Goal: Entertainment & Leisure: Consume media (video, audio)

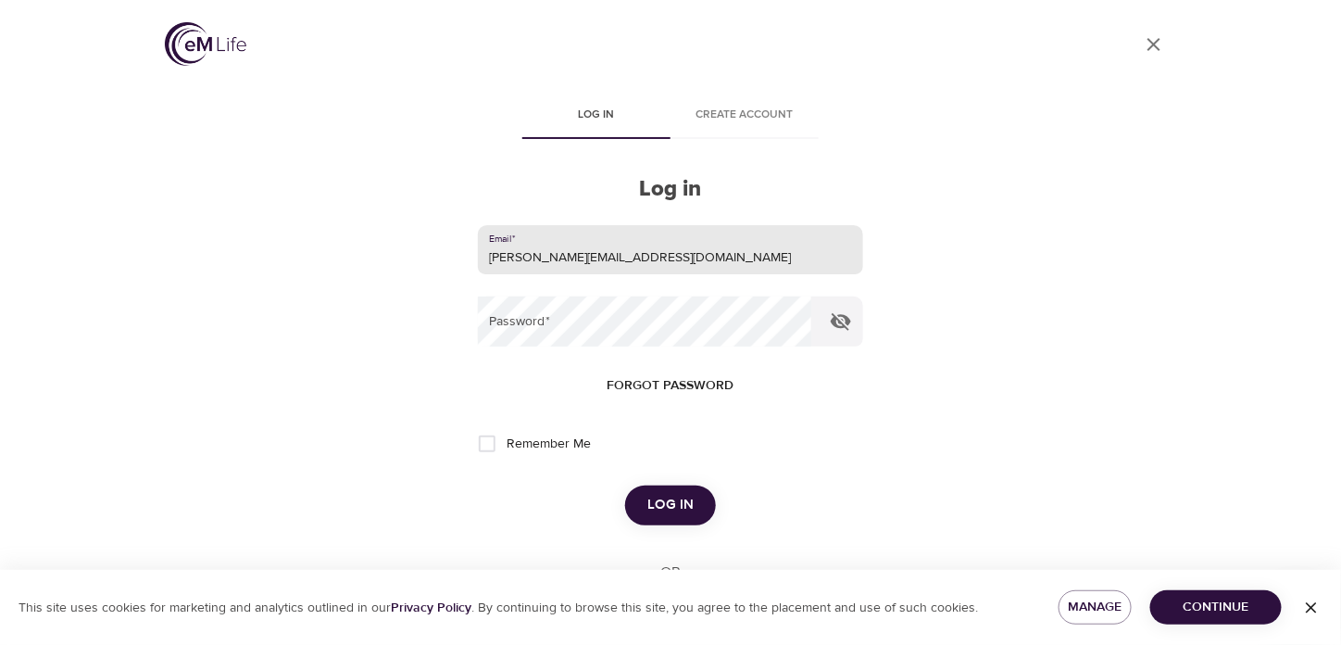
type input "[PERSON_NAME][EMAIL_ADDRESS][DOMAIN_NAME]"
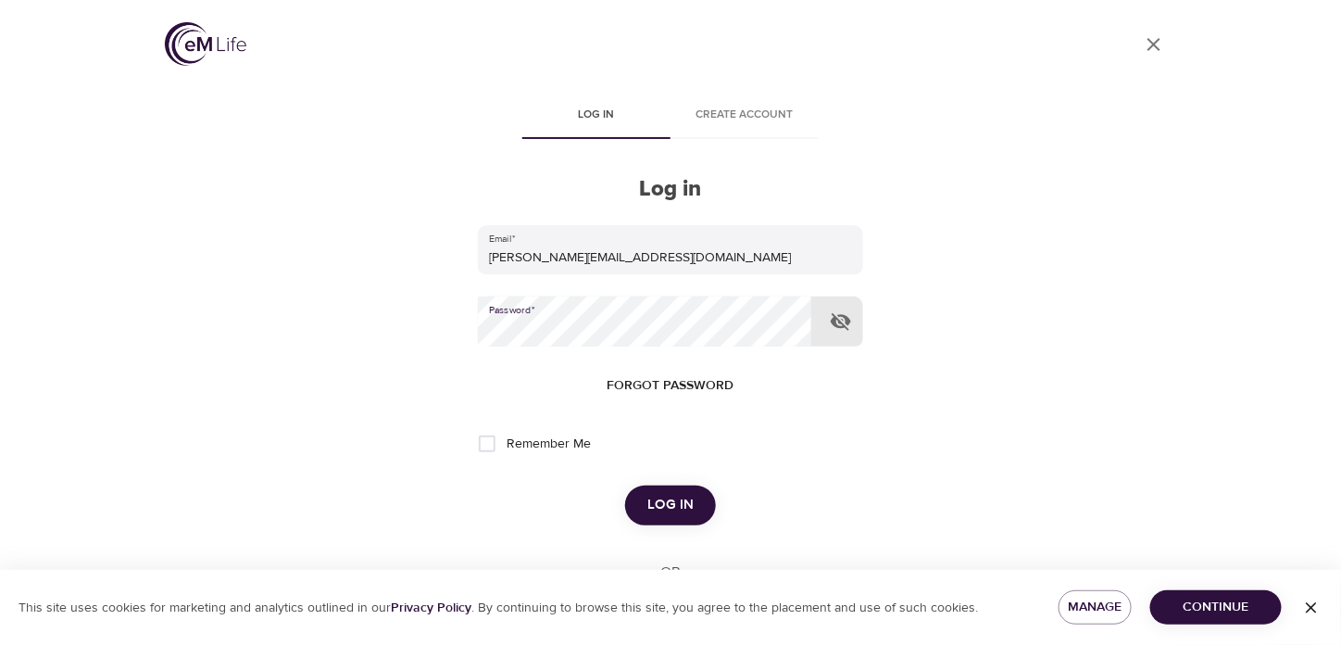
click at [489, 449] on input "Remember Me" at bounding box center [487, 443] width 39 height 39
checkbox input "true"
click at [671, 501] on span "Log in" at bounding box center [670, 505] width 46 height 24
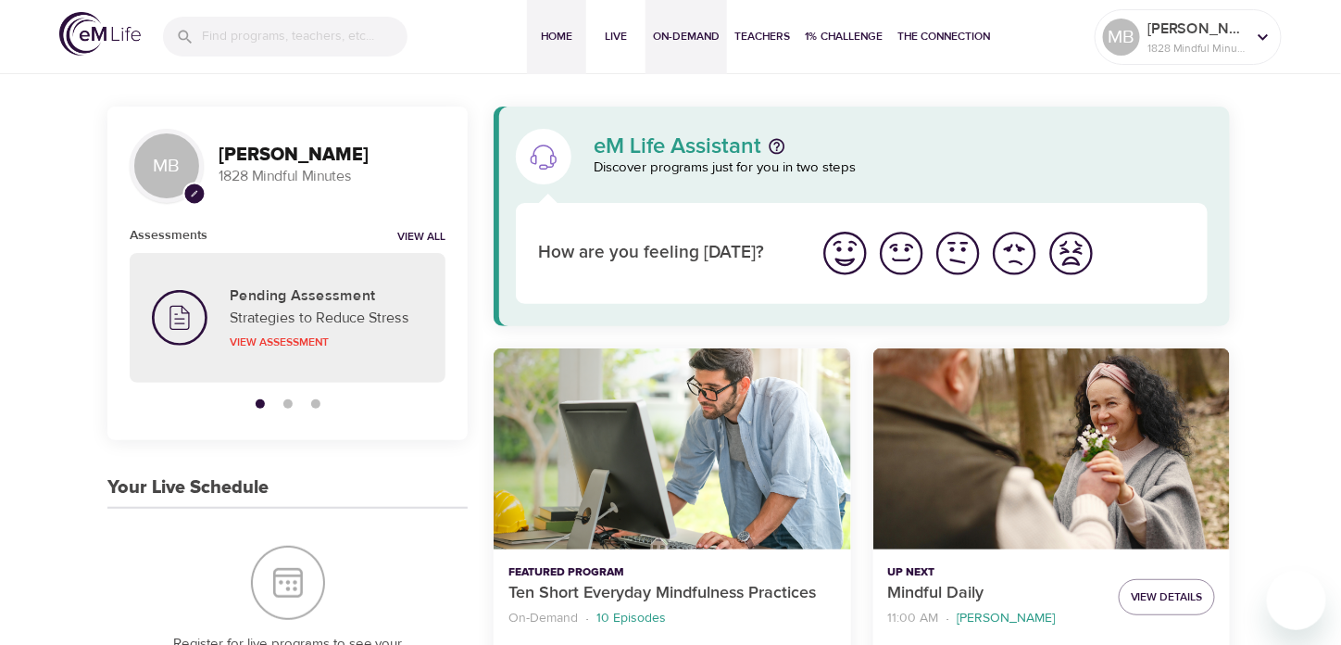
click at [689, 33] on span "On-Demand" at bounding box center [686, 36] width 67 height 19
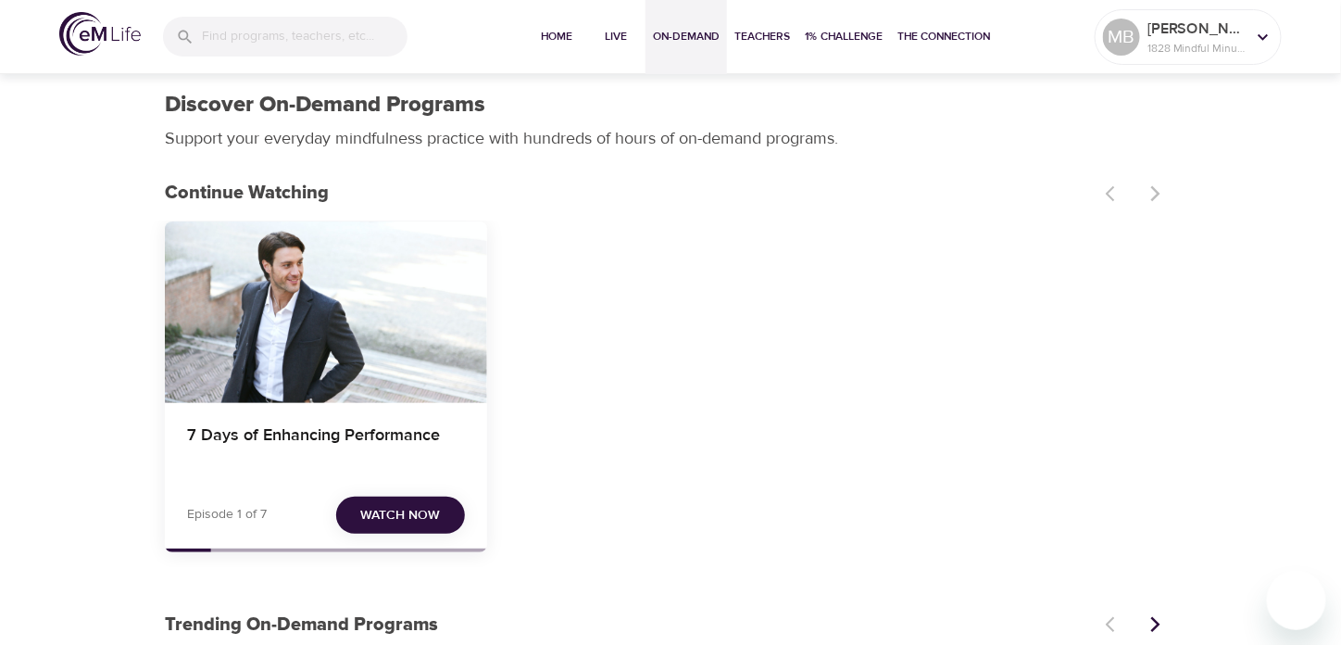
click at [396, 516] on span "Watch Now" at bounding box center [401, 515] width 80 height 23
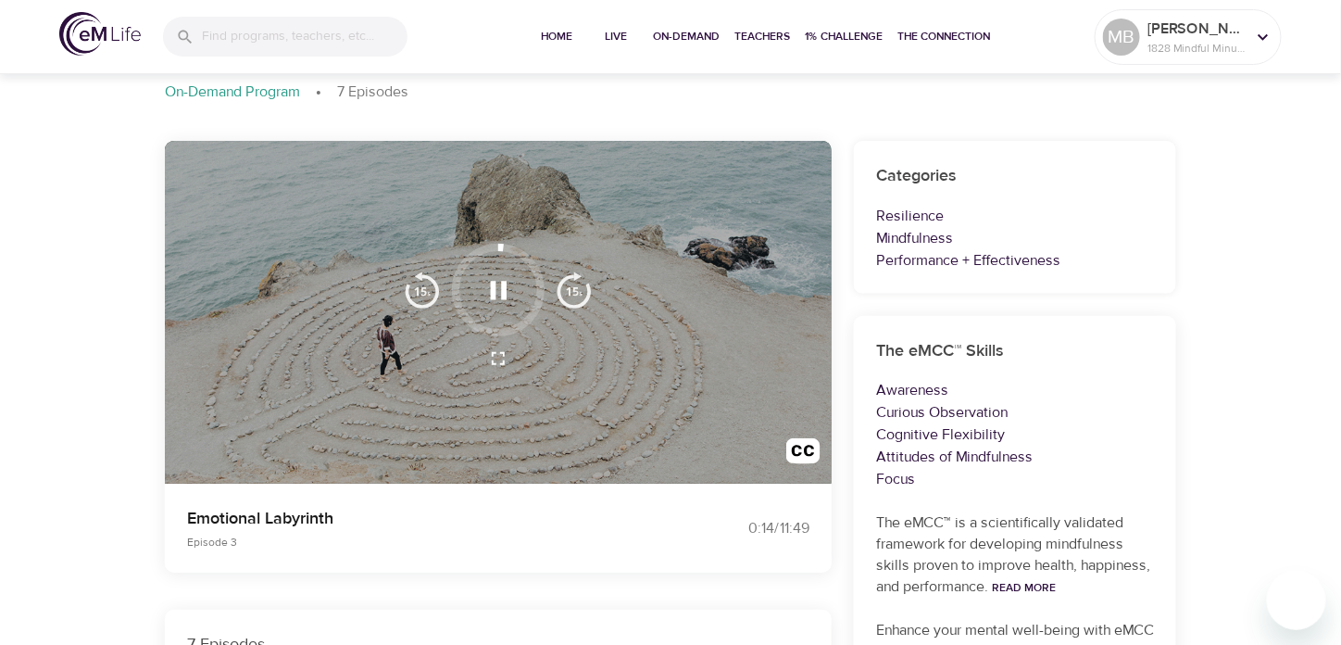
scroll to position [185, 0]
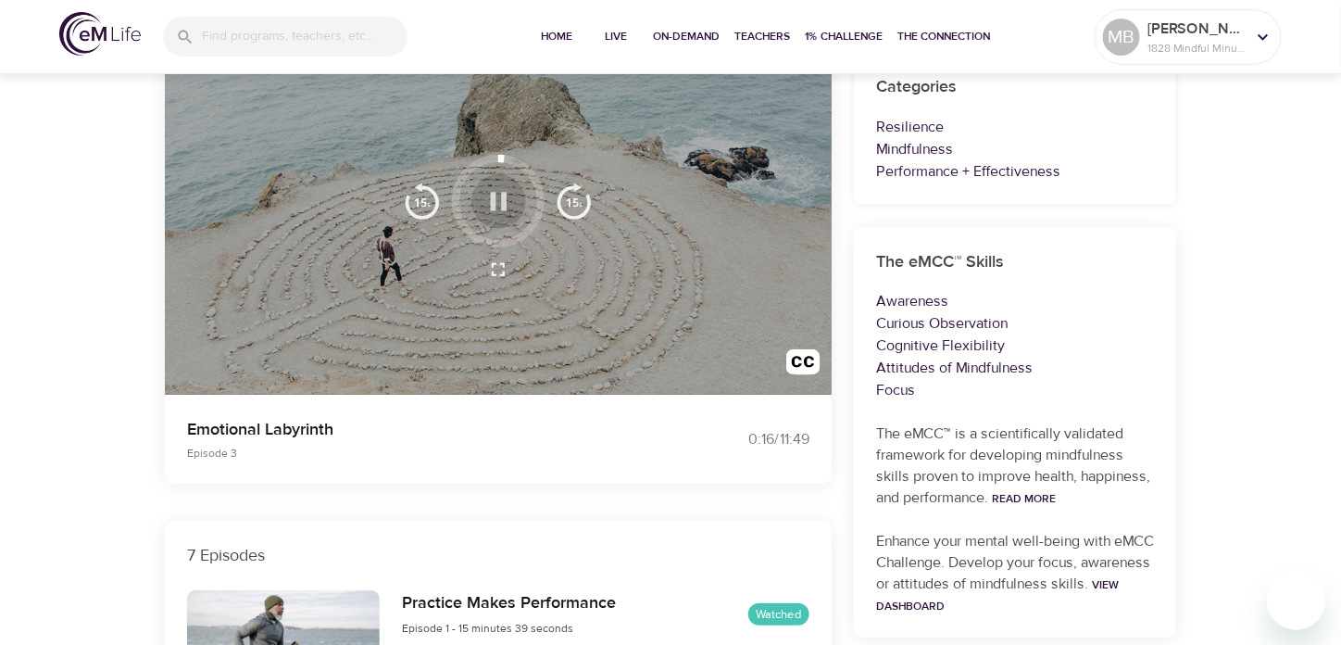
click at [497, 212] on icon "button" at bounding box center [499, 201] width 32 height 32
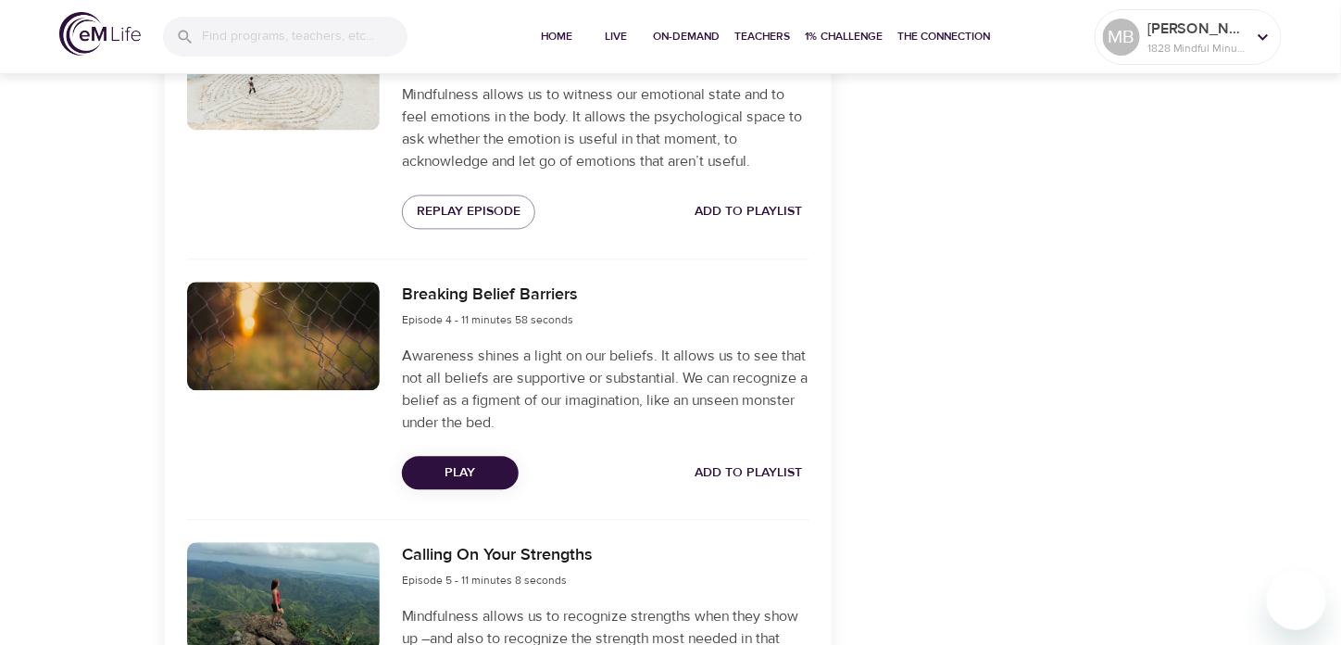
scroll to position [1389, 0]
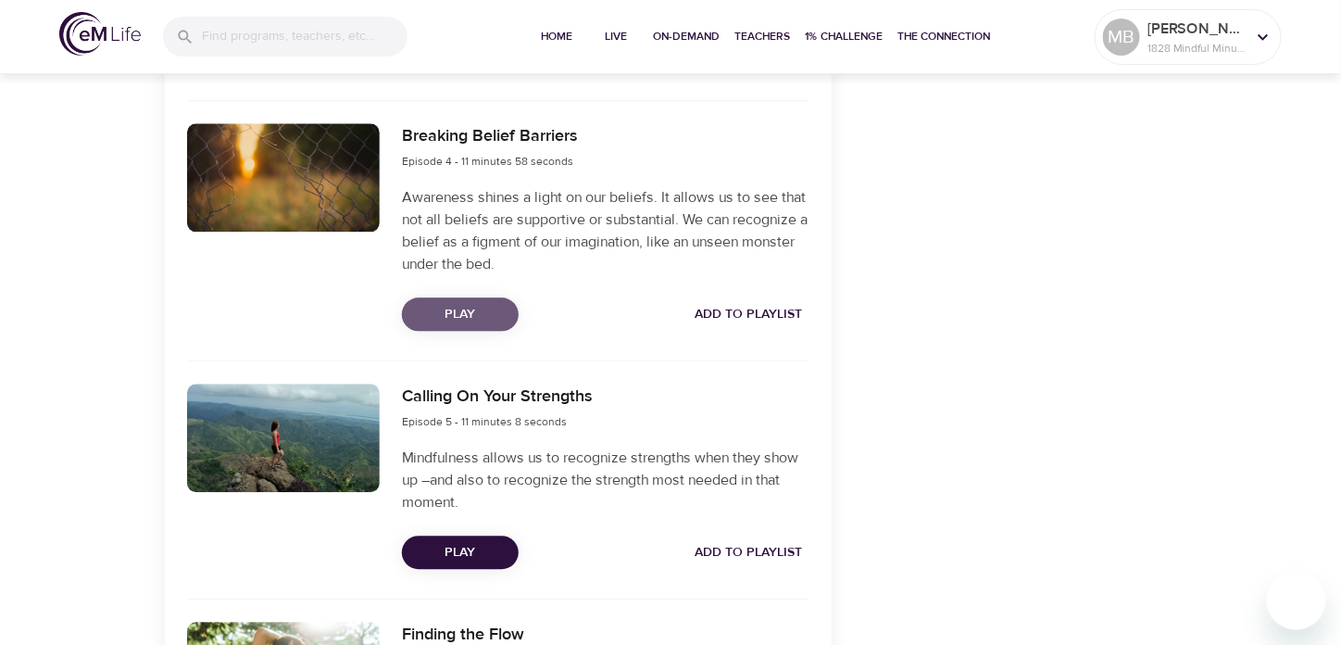
click at [491, 311] on span "Play" at bounding box center [460, 314] width 87 height 23
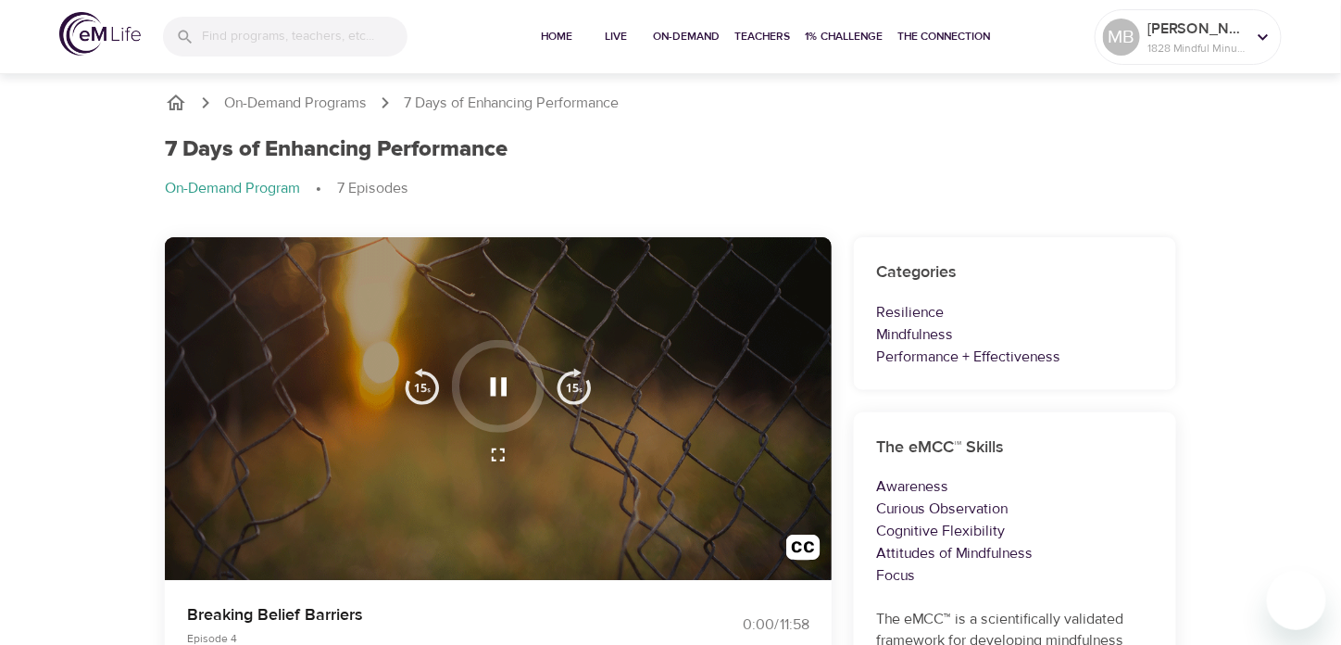
scroll to position [0, 0]
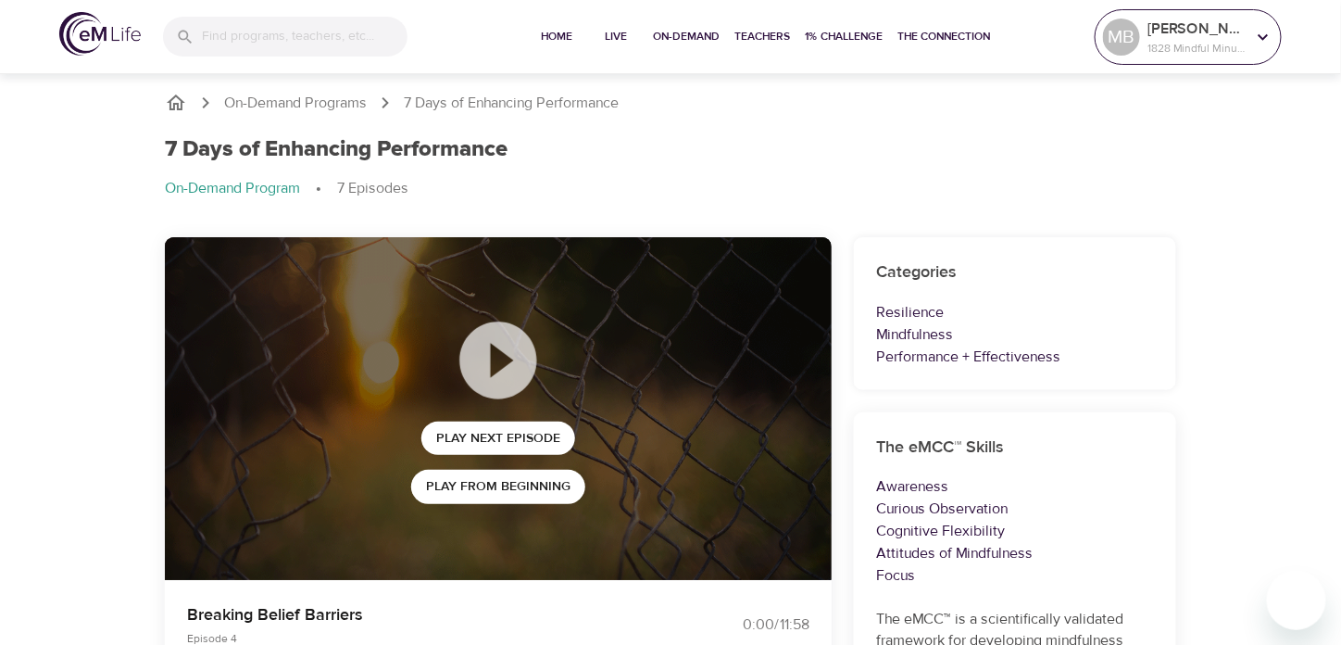
click at [1263, 41] on icon at bounding box center [1263, 37] width 20 height 20
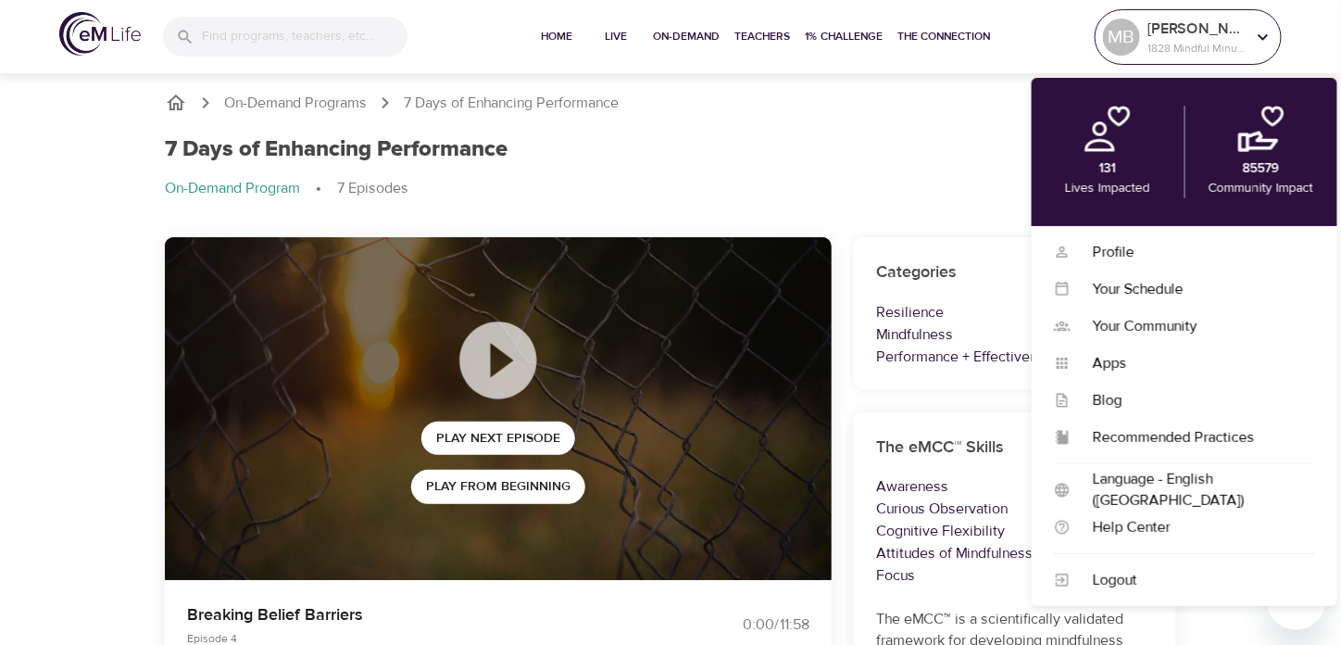
click at [1263, 41] on icon at bounding box center [1263, 37] width 20 height 20
